Goal: Task Accomplishment & Management: Manage account settings

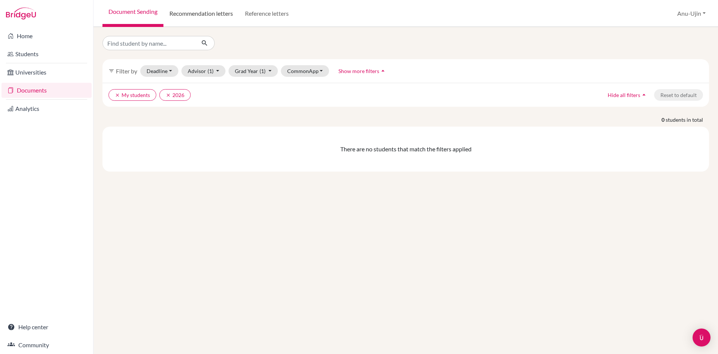
click at [204, 17] on link "Recommendation letters" at bounding box center [202, 13] width 76 height 27
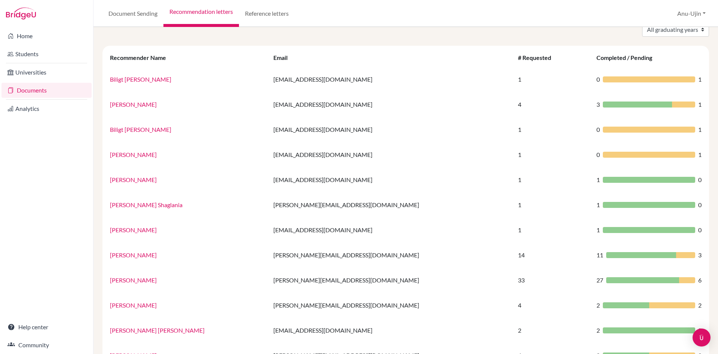
scroll to position [37, 0]
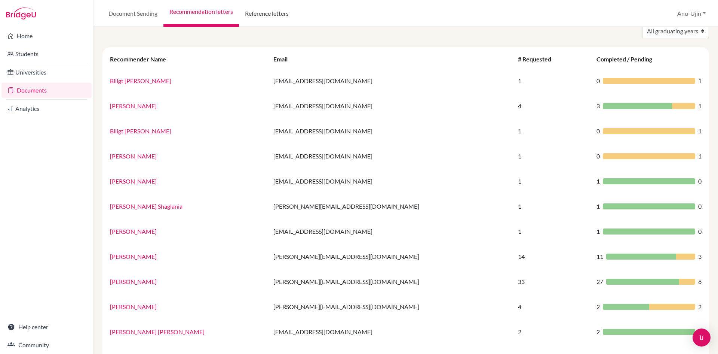
click at [255, 14] on link "Reference letters" at bounding box center [267, 13] width 56 height 27
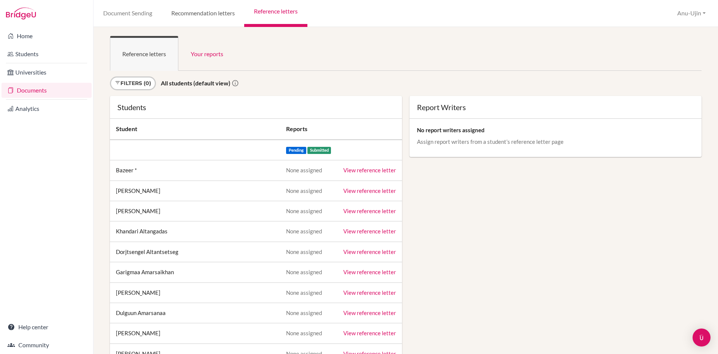
click at [223, 17] on link "Recommendation letters" at bounding box center [203, 13] width 83 height 27
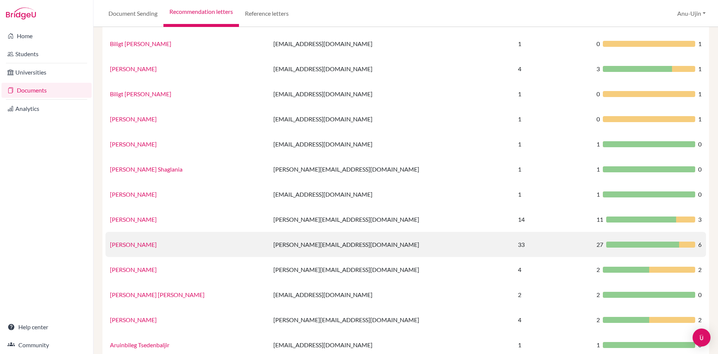
scroll to position [37, 0]
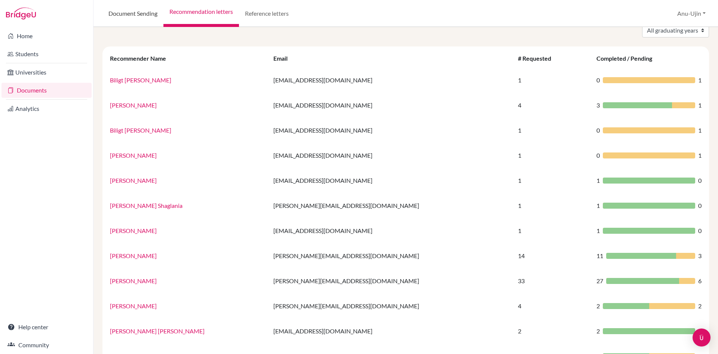
click at [149, 13] on link "Document Sending" at bounding box center [133, 13] width 61 height 27
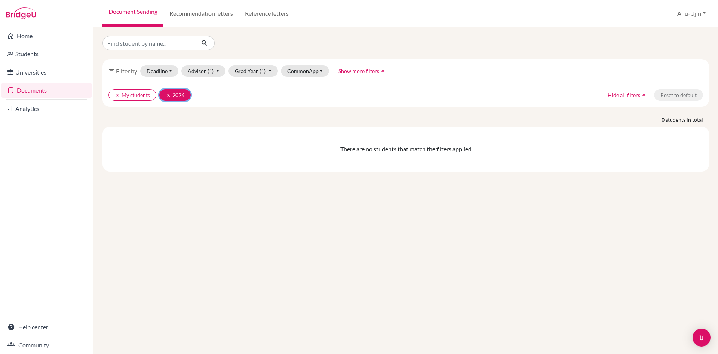
click at [165, 96] on button "clear 2026" at bounding box center [174, 95] width 31 height 12
click at [112, 95] on button "clear My students" at bounding box center [133, 95] width 48 height 12
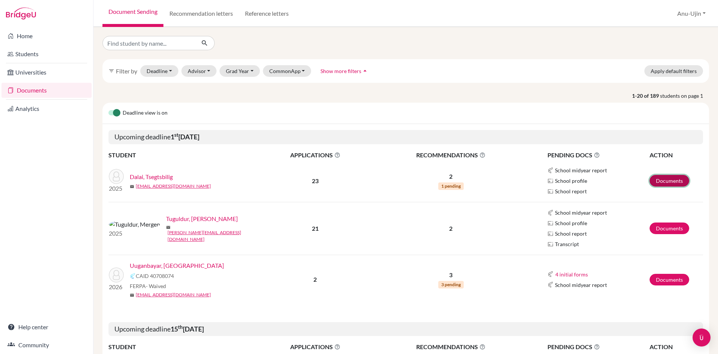
click at [655, 179] on link "Documents" at bounding box center [670, 181] width 40 height 12
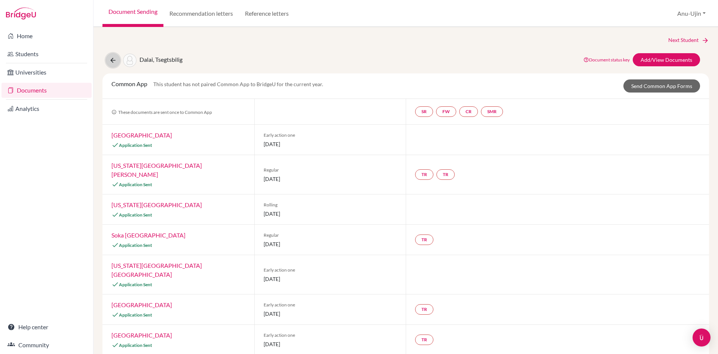
click at [117, 60] on button at bounding box center [113, 60] width 14 height 14
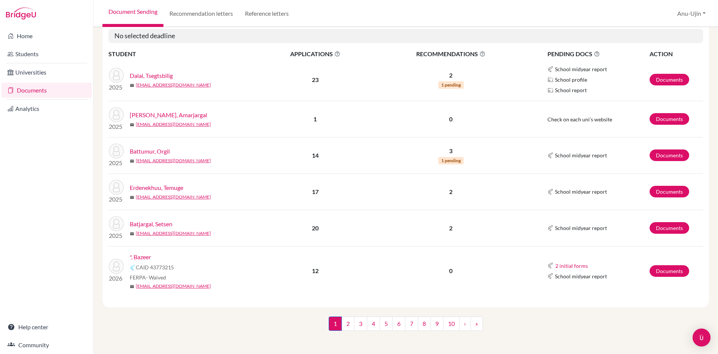
scroll to position [102, 0]
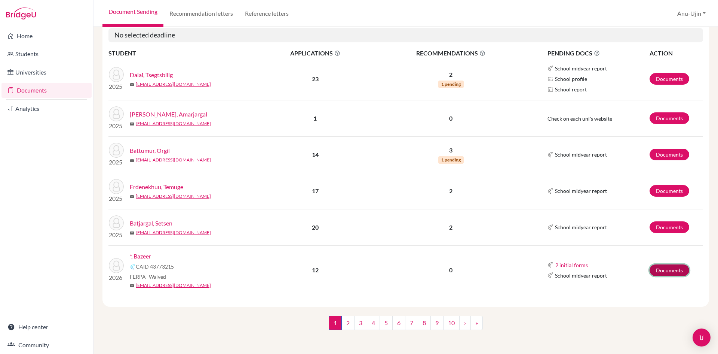
click at [666, 269] on link "Documents" at bounding box center [670, 270] width 40 height 12
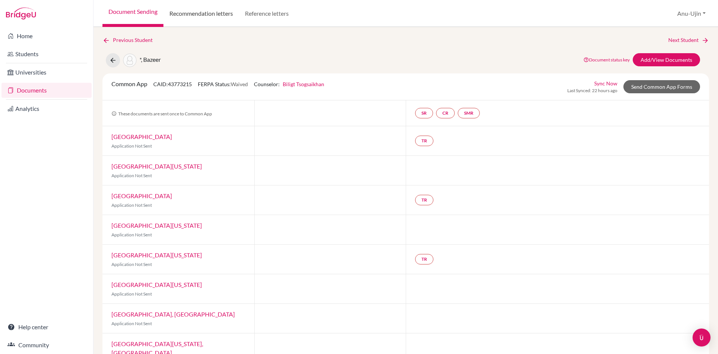
click at [218, 7] on link "Recommendation letters" at bounding box center [202, 13] width 76 height 27
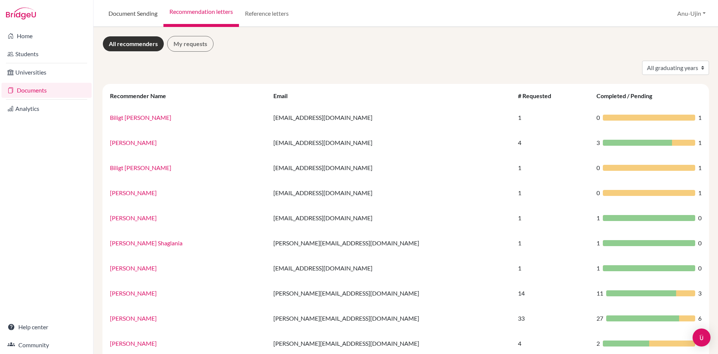
click at [144, 23] on link "Document Sending" at bounding box center [133, 13] width 61 height 27
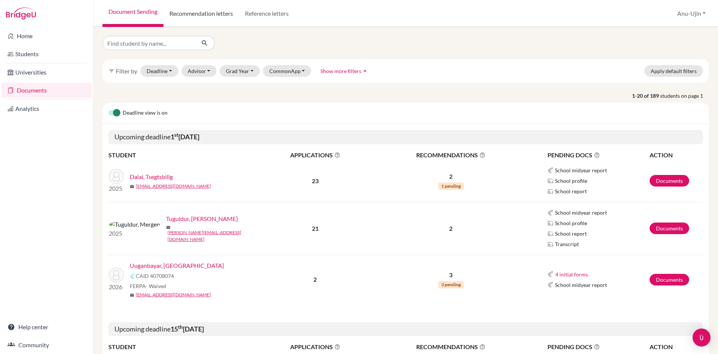
click at [208, 18] on link "Recommendation letters" at bounding box center [202, 13] width 76 height 27
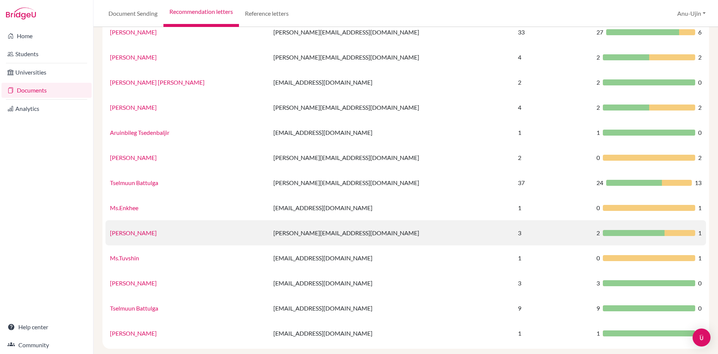
scroll to position [299, 0]
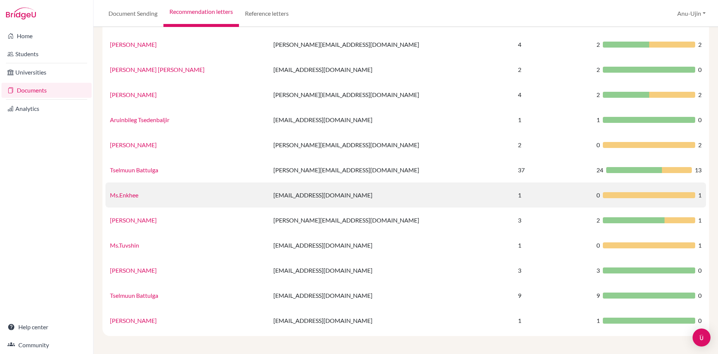
click at [514, 193] on td "1" at bounding box center [553, 194] width 79 height 25
click at [514, 198] on td "1" at bounding box center [553, 194] width 79 height 25
click at [119, 194] on link "Ms.Enkhee" at bounding box center [124, 194] width 28 height 7
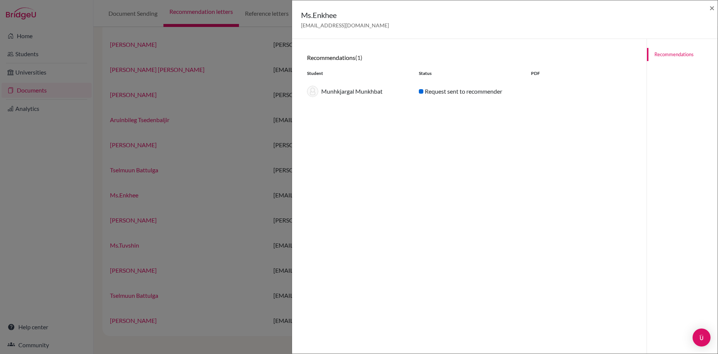
click at [104, 204] on div "Ms.Enkhee [EMAIL_ADDRESS][DOMAIN_NAME] × Recommendations (1) Student Status PDF…" at bounding box center [359, 177] width 718 height 354
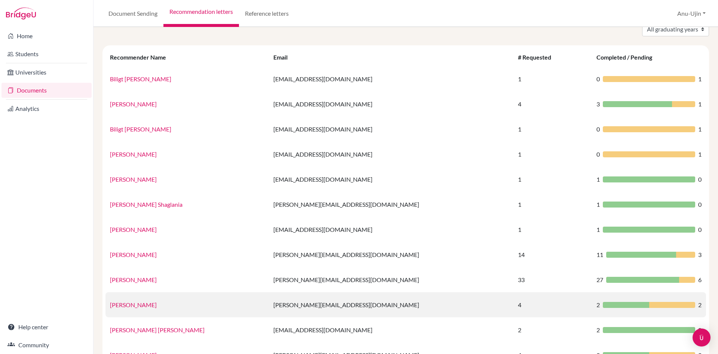
scroll to position [37, 0]
